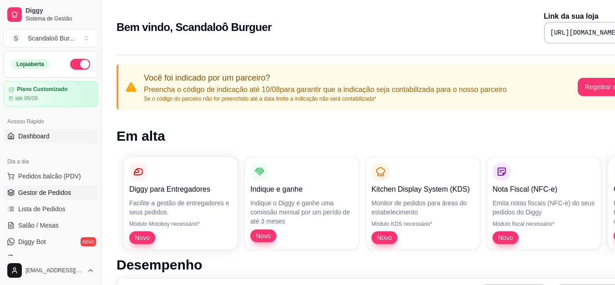
click at [40, 189] on span "Gestor de Pedidos" at bounding box center [44, 192] width 53 height 9
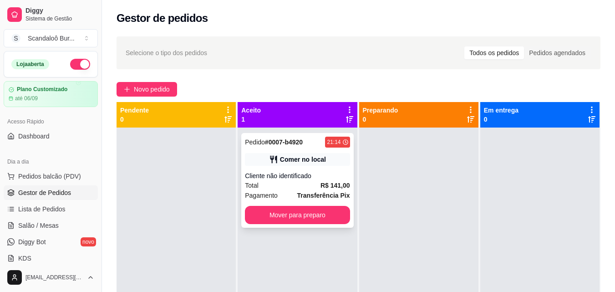
click at [292, 156] on div "Comer no local" at bounding box center [303, 159] width 46 height 9
click at [264, 163] on div "Comer no local" at bounding box center [297, 159] width 105 height 13
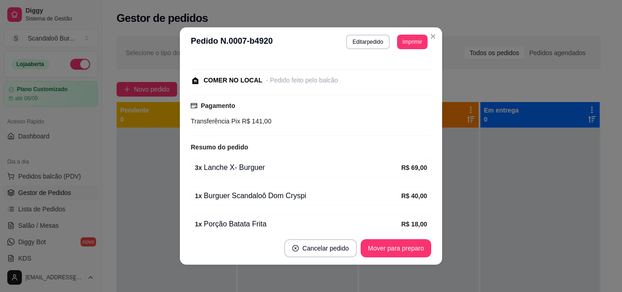
scroll to position [133, 0]
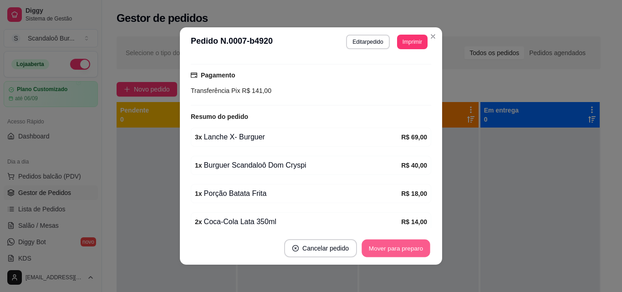
click at [382, 248] on button "Mover para preparo" at bounding box center [395, 248] width 68 height 18
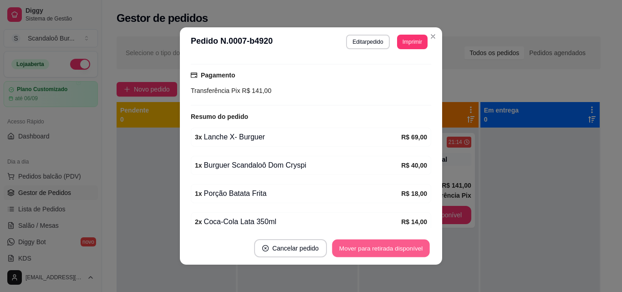
click at [382, 248] on button "Mover para retirada disponível" at bounding box center [380, 248] width 97 height 18
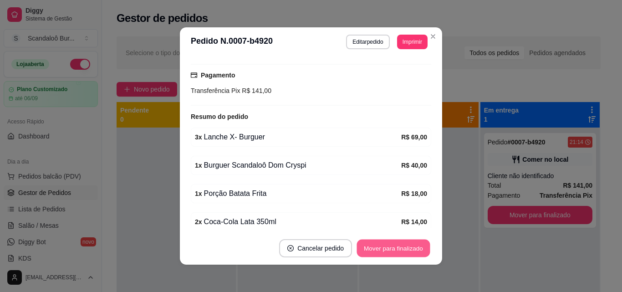
click at [379, 256] on button "Mover para finalizado" at bounding box center [393, 248] width 73 height 18
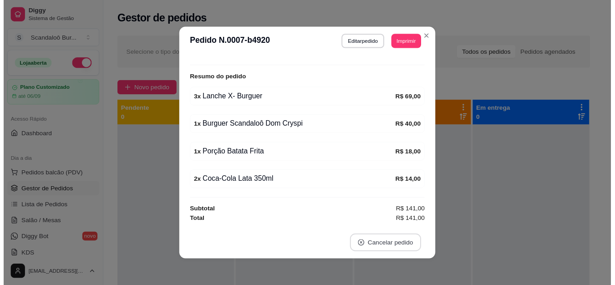
scroll to position [85, 0]
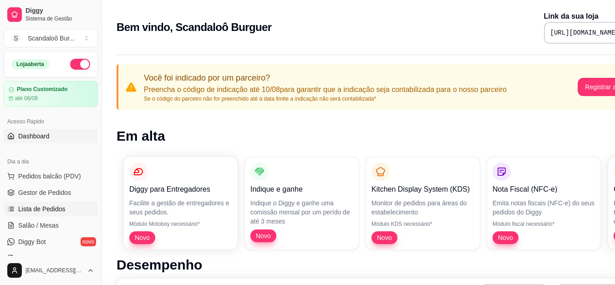
click at [53, 210] on span "Lista de Pedidos" at bounding box center [41, 208] width 47 height 9
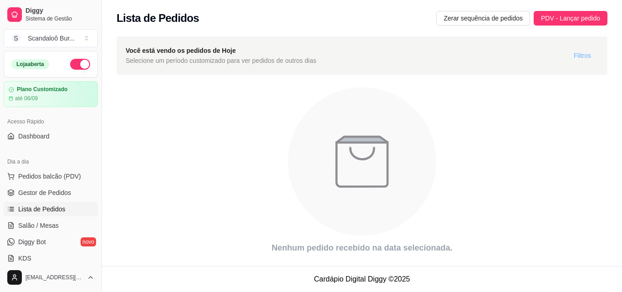
click at [580, 54] on span "Filtros" at bounding box center [582, 56] width 17 height 10
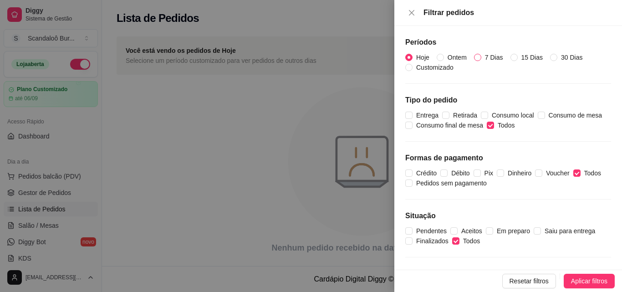
click at [477, 55] on input "7 Dias" at bounding box center [477, 57] width 7 height 7
radio input "true"
radio input "false"
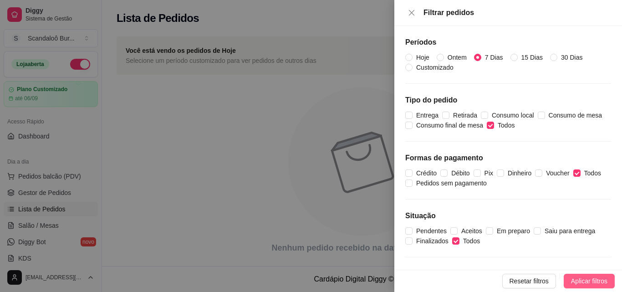
click at [595, 280] on span "Aplicar filtros" at bounding box center [589, 281] width 36 height 10
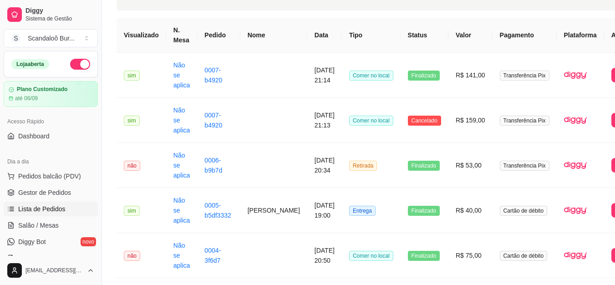
scroll to position [66, 0]
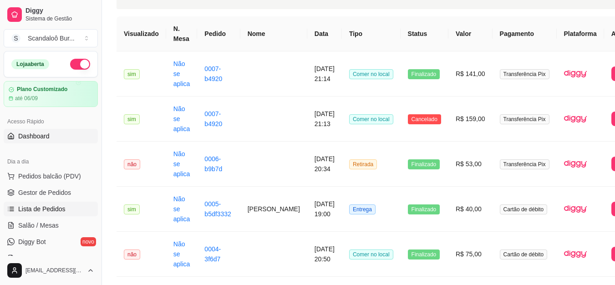
click at [34, 135] on span "Dashboard" at bounding box center [33, 136] width 31 height 9
